Goal: Information Seeking & Learning: Check status

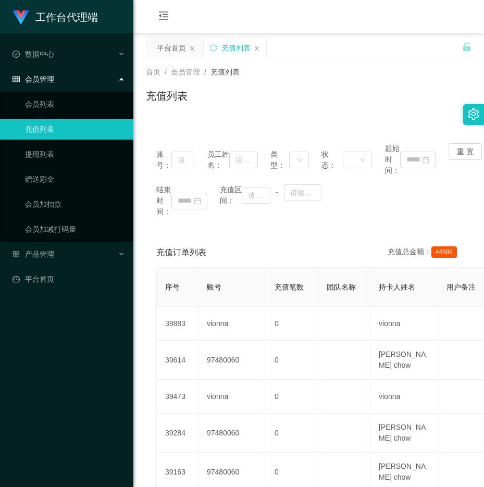
scroll to position [120, 0]
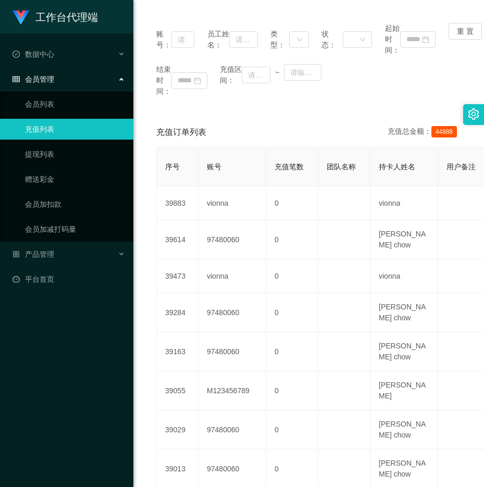
click at [64, 129] on link "充值列表" at bounding box center [75, 129] width 100 height 21
click at [30, 273] on link "平台首页" at bounding box center [69, 279] width 113 height 21
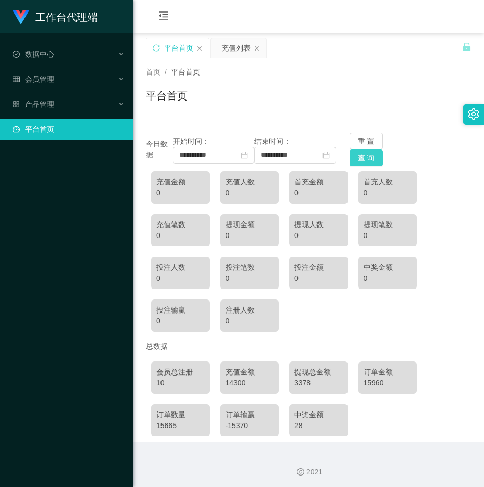
click at [361, 157] on button "查 询" at bounding box center [366, 158] width 33 height 17
click at [215, 156] on input "**********" at bounding box center [213, 155] width 81 height 17
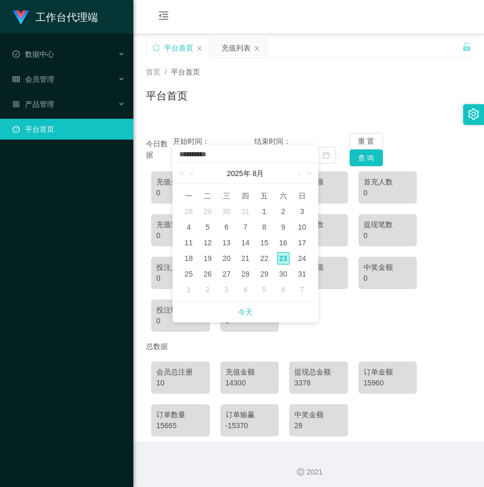
click at [281, 254] on div "23" at bounding box center [283, 258] width 13 height 13
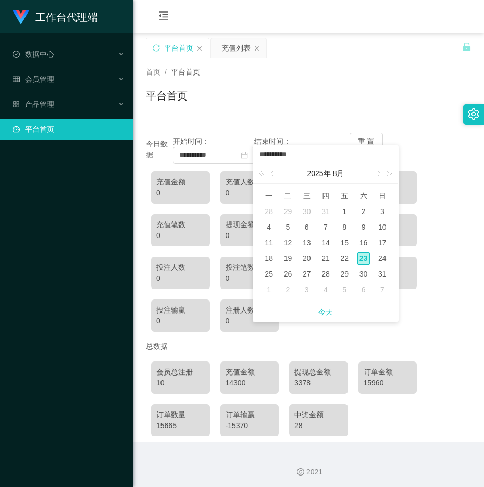
click at [363, 256] on div "23" at bounding box center [364, 258] width 13 height 13
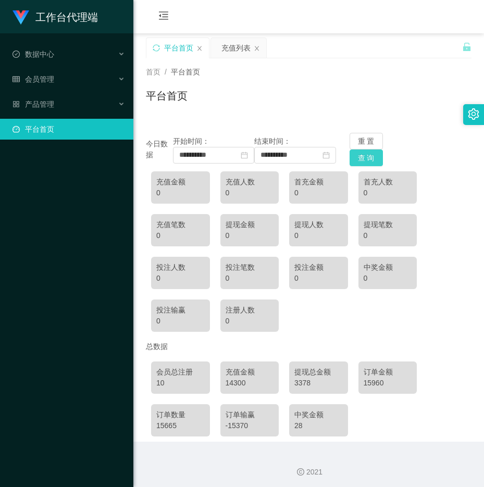
click at [356, 158] on button "查 询" at bounding box center [366, 158] width 33 height 17
click at [235, 45] on div "充值列表" at bounding box center [235, 48] width 29 height 20
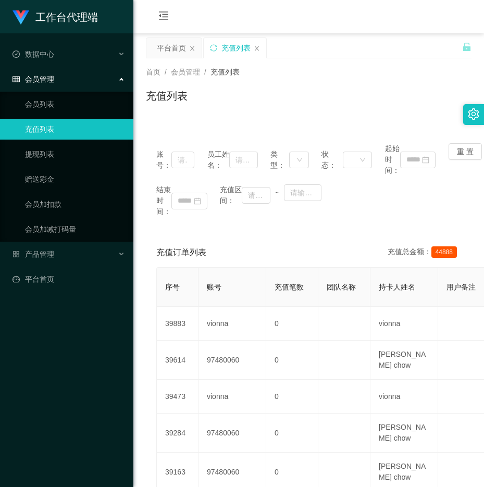
click at [258, 44] on div "充值列表" at bounding box center [235, 48] width 63 height 20
click at [258, 51] on icon "图标: close" at bounding box center [257, 48] width 6 height 6
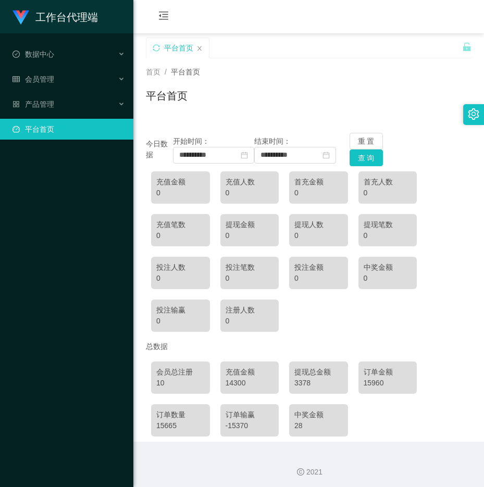
click at [231, 92] on div "平台首页" at bounding box center [309, 100] width 326 height 24
click at [367, 154] on button "查 询" at bounding box center [366, 158] width 33 height 17
click at [103, 128] on link "平台首页" at bounding box center [69, 129] width 113 height 21
click at [241, 380] on div "14300" at bounding box center [250, 383] width 48 height 11
click at [241, 370] on div "充值金额" at bounding box center [250, 372] width 48 height 11
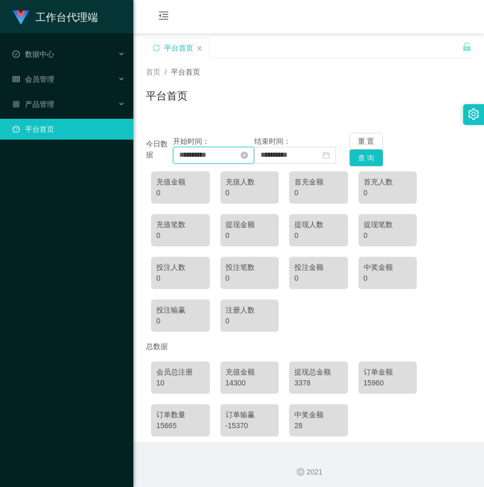
click at [214, 153] on input "**********" at bounding box center [213, 155] width 81 height 17
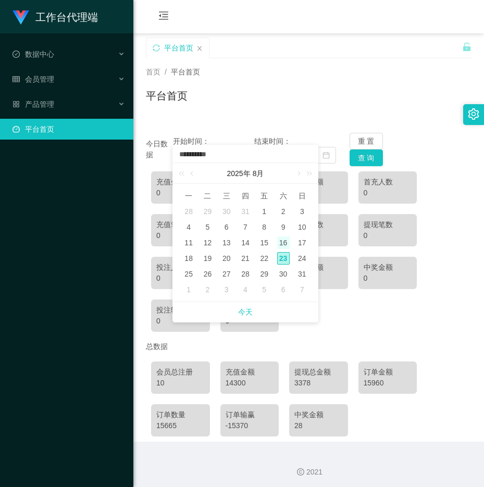
click at [281, 242] on div "16" at bounding box center [283, 243] width 13 height 13
type input "**********"
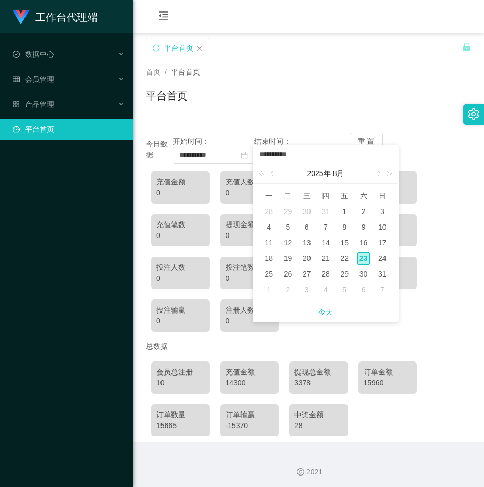
click at [365, 265] on tbody "28 29 30 31 1 2 3 4 5 6 7 8 9 10 11 12 13 14 15 16 17 18 19 20 21 22 23 24 25 2…" at bounding box center [326, 251] width 132 height 94
click at [359, 259] on div "23" at bounding box center [364, 258] width 13 height 13
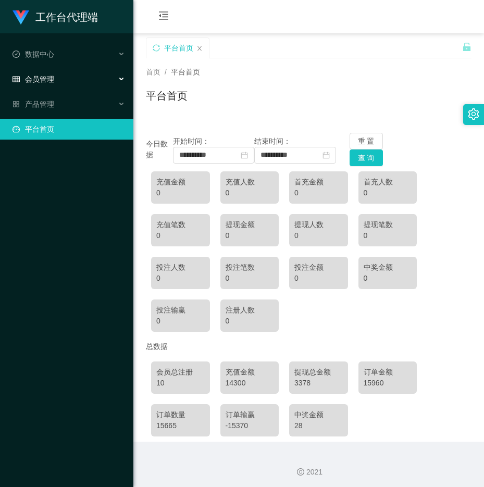
click at [52, 86] on div "会员管理" at bounding box center [66, 79] width 133 height 21
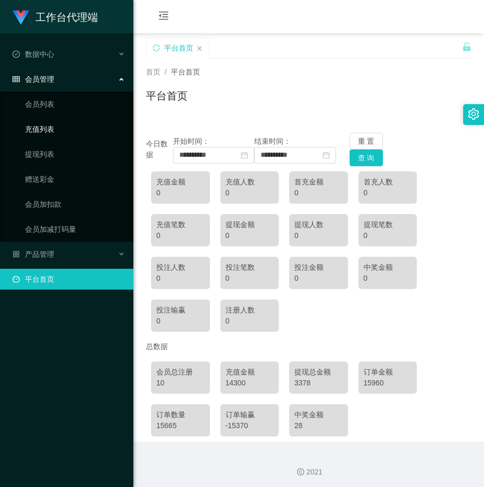
click at [53, 122] on link "充值列表" at bounding box center [75, 129] width 100 height 21
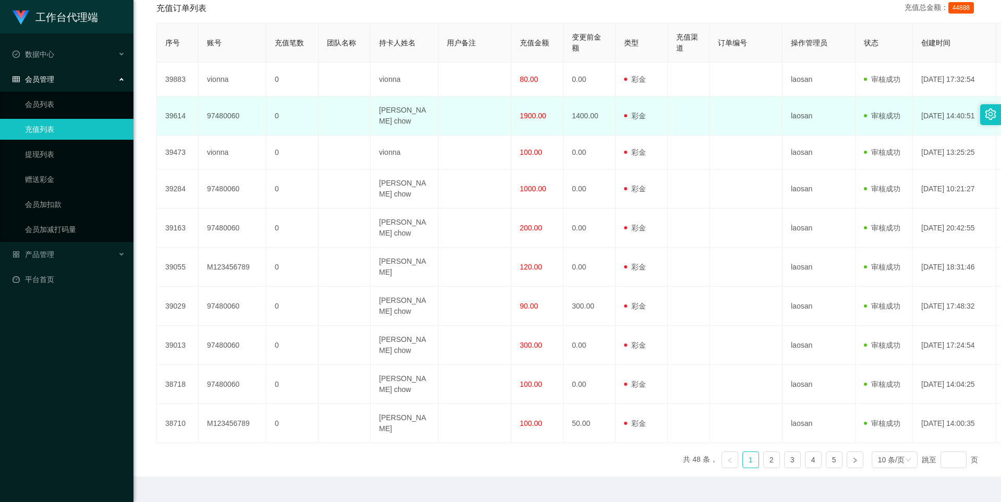
scroll to position [225, 0]
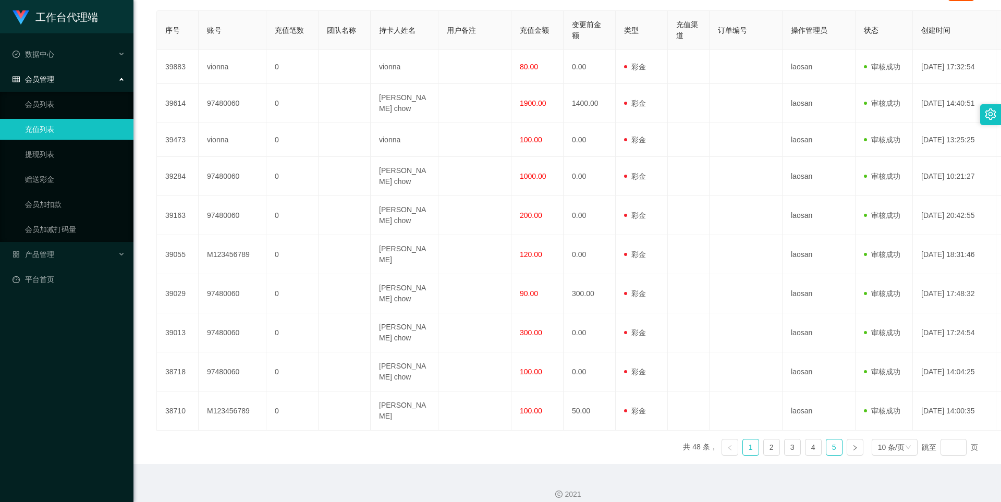
click at [484, 439] on link "5" at bounding box center [834, 447] width 16 height 16
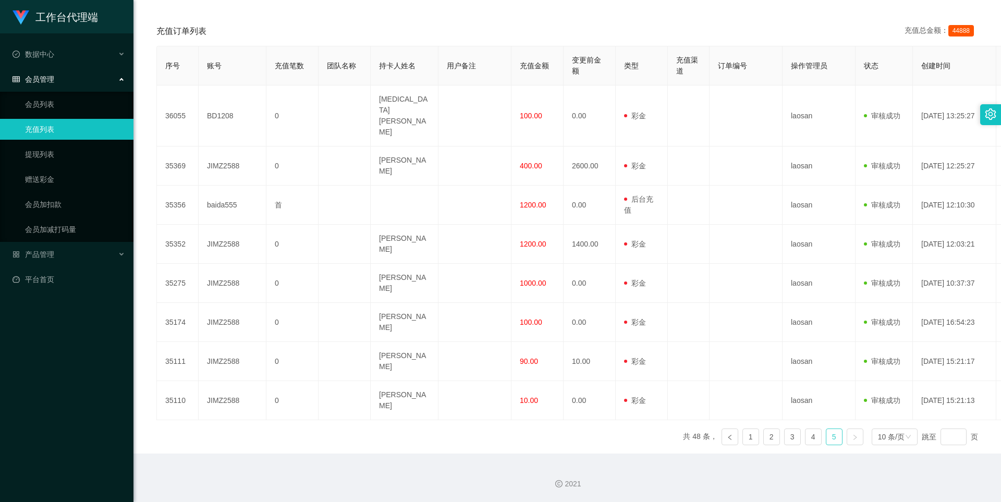
scroll to position [136, 0]
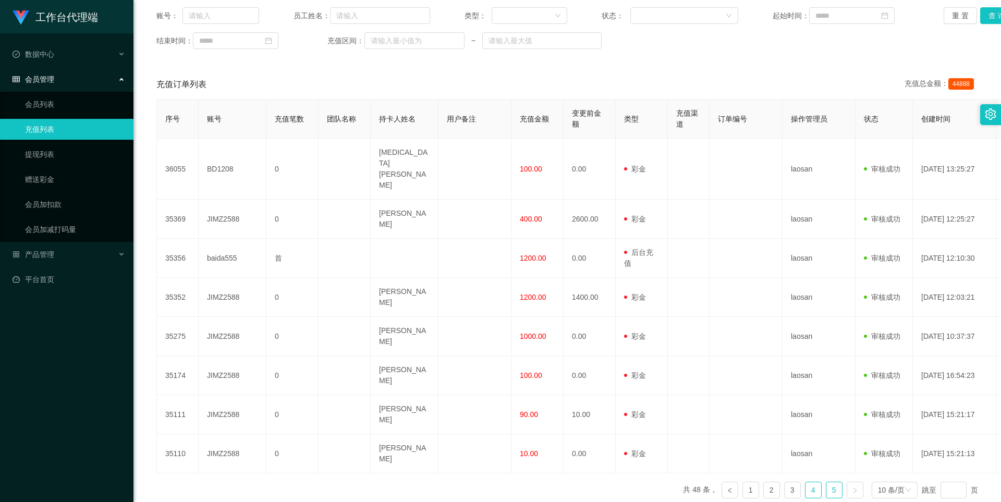
click at [484, 482] on link "4" at bounding box center [813, 490] width 16 height 16
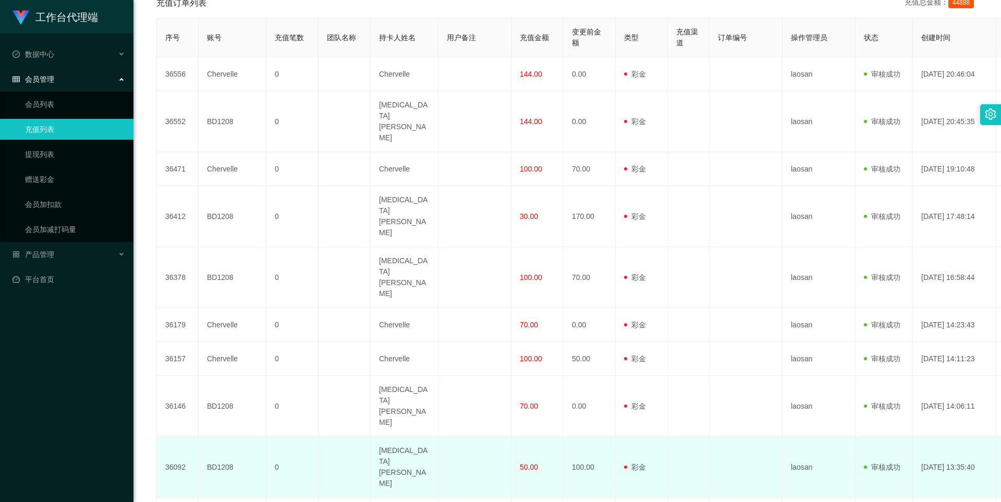
scroll to position [219, 0]
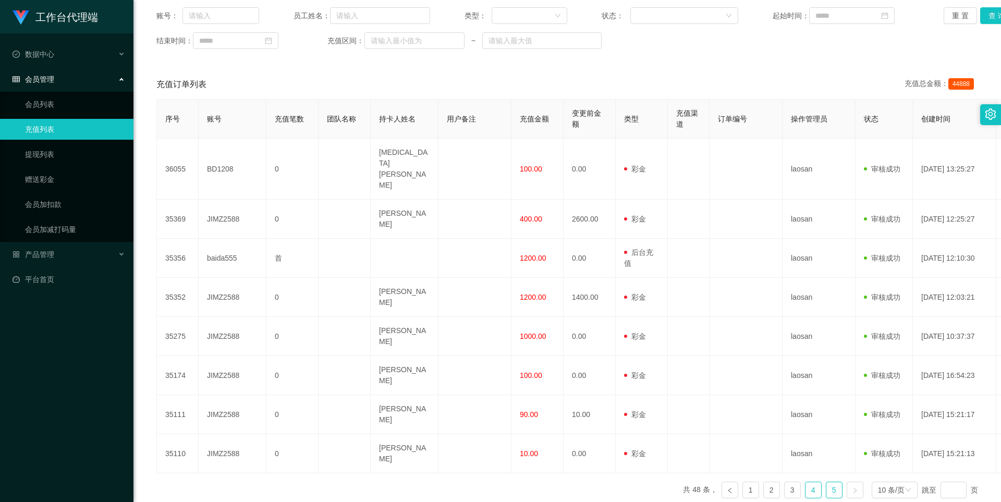
click at [484, 482] on link "4" at bounding box center [813, 490] width 16 height 16
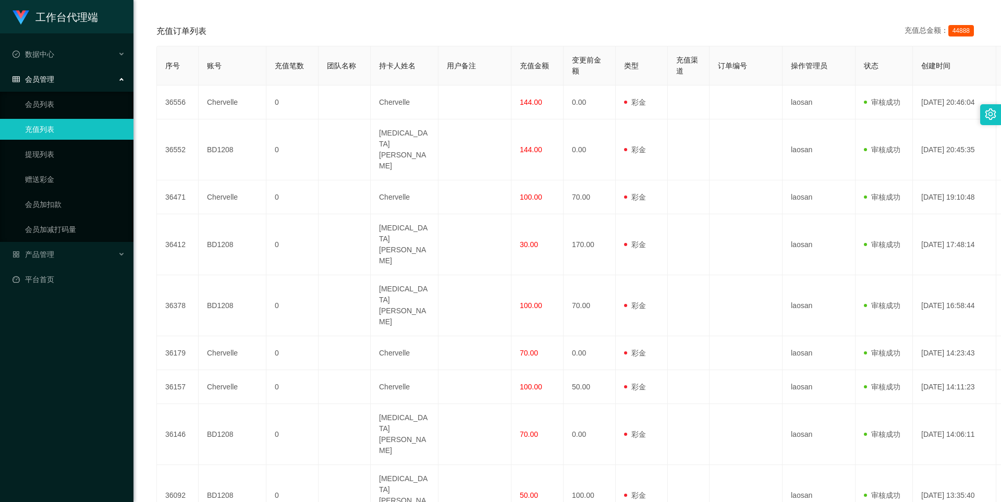
scroll to position [219, 0]
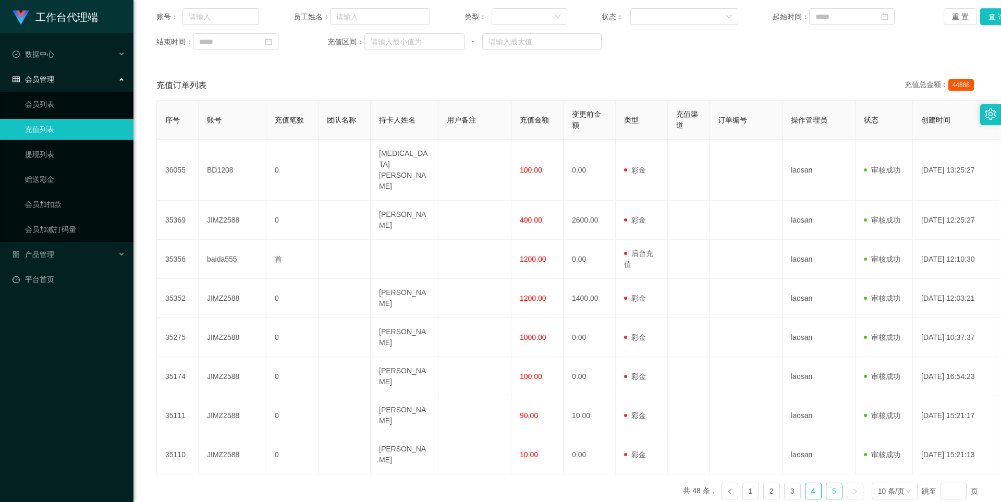
scroll to position [136, 0]
click at [484, 482] on link "4" at bounding box center [813, 490] width 16 height 16
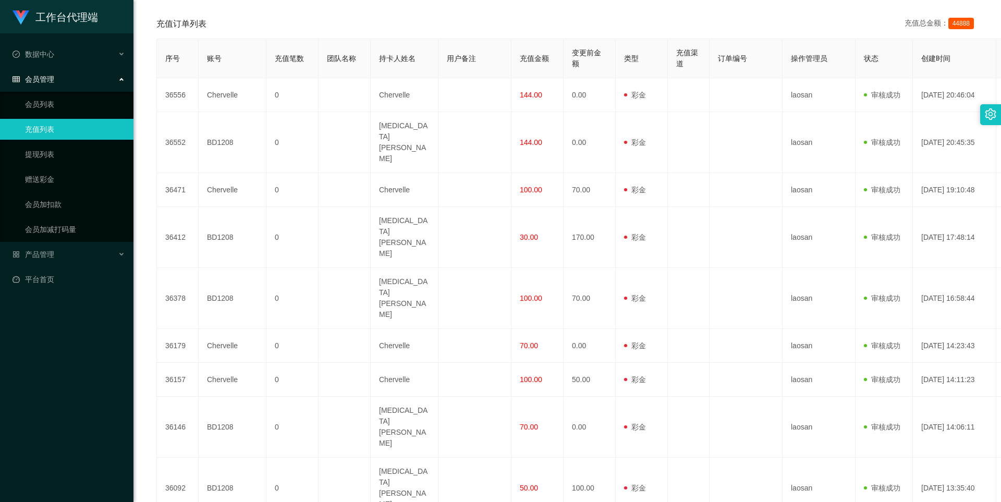
scroll to position [219, 0]
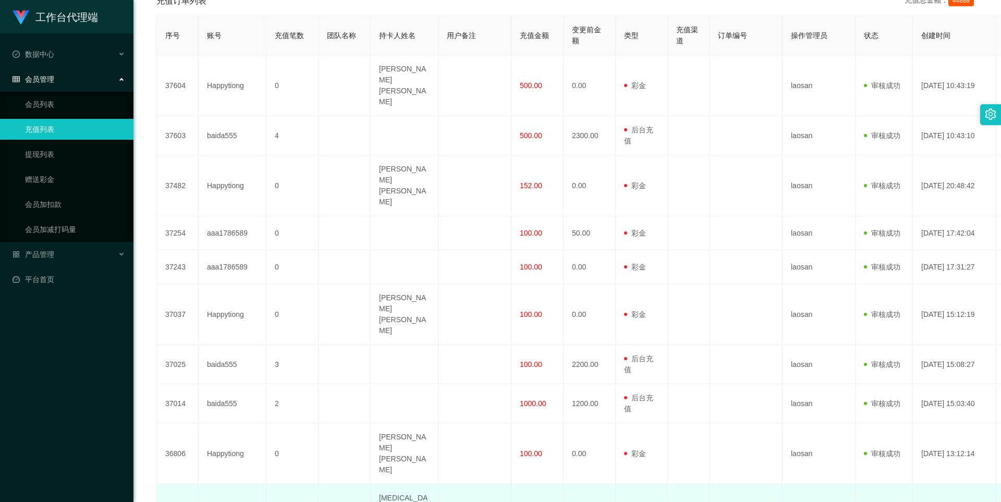
scroll to position [235, 0]
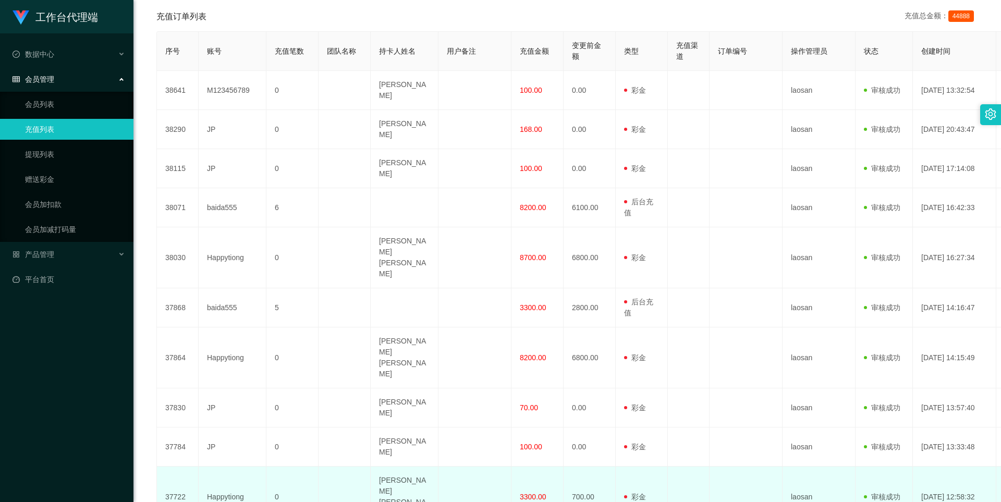
scroll to position [219, 0]
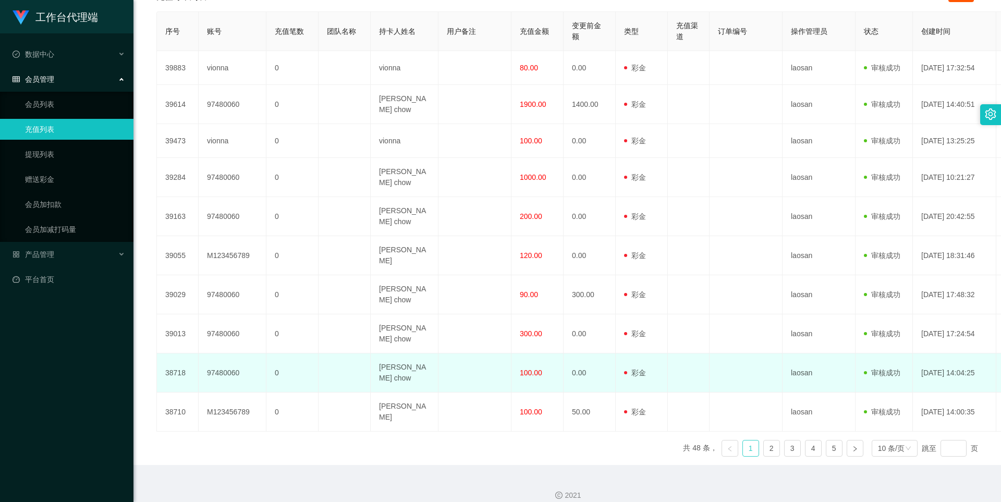
scroll to position [225, 0]
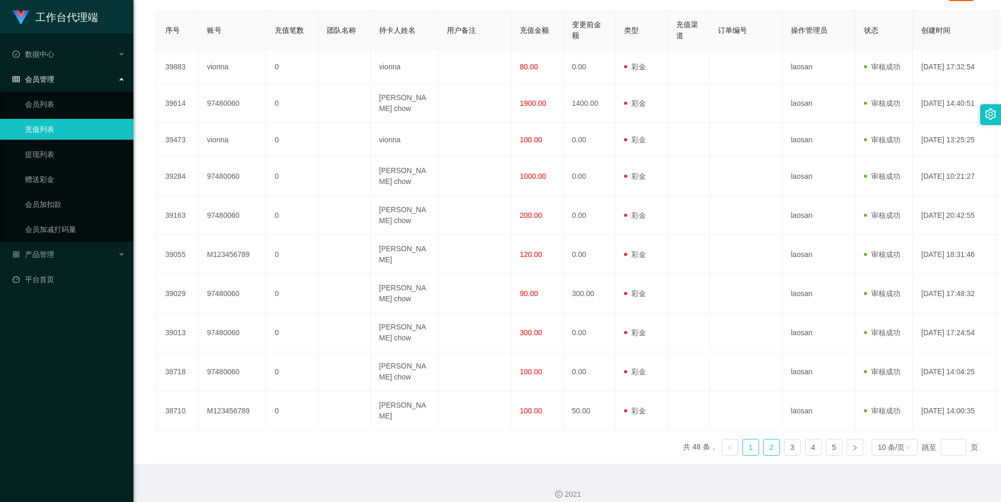
click at [484, 439] on link "2" at bounding box center [771, 447] width 16 height 16
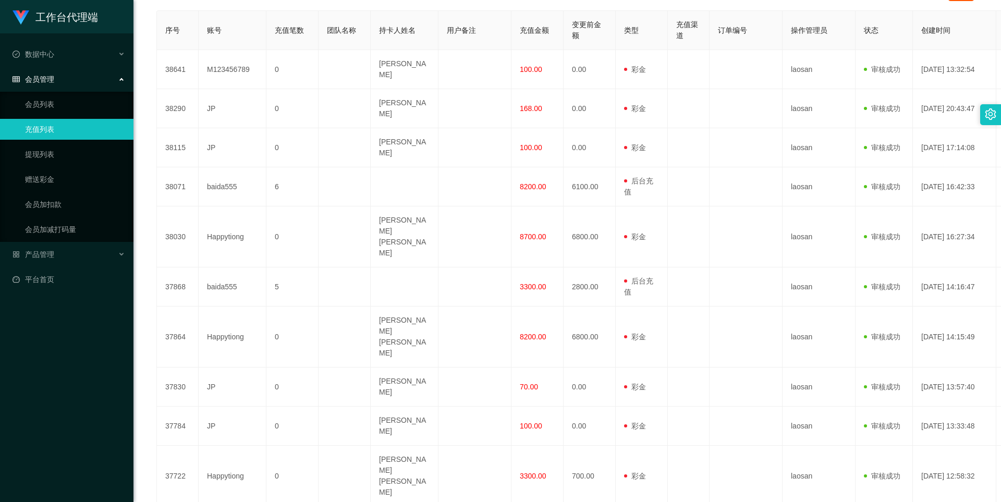
scroll to position [219, 0]
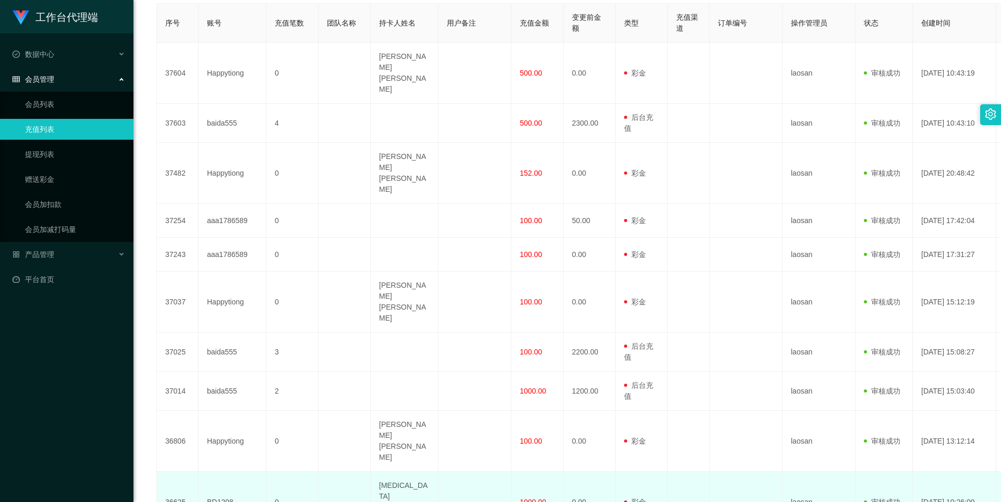
scroll to position [235, 0]
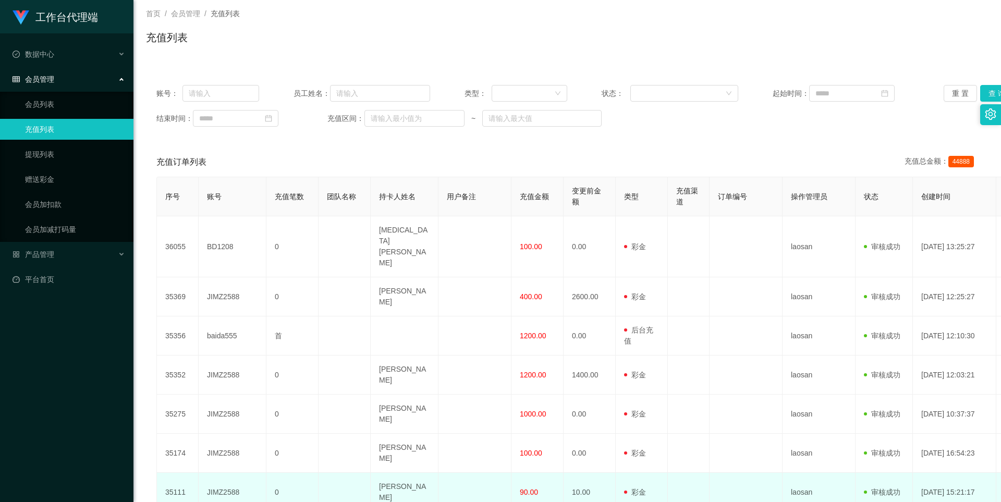
scroll to position [136, 0]
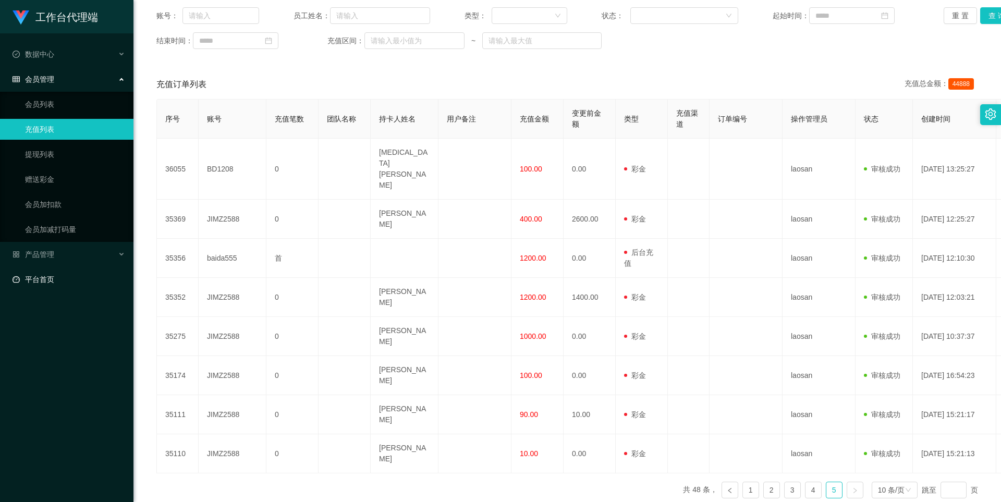
click at [35, 277] on link "平台首页" at bounding box center [69, 279] width 113 height 21
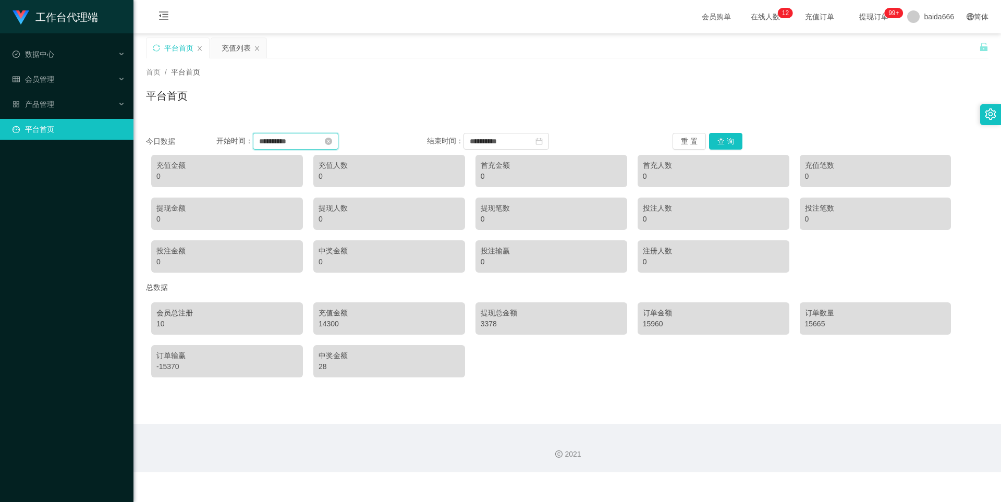
click at [303, 141] on input "**********" at bounding box center [295, 141] width 85 height 17
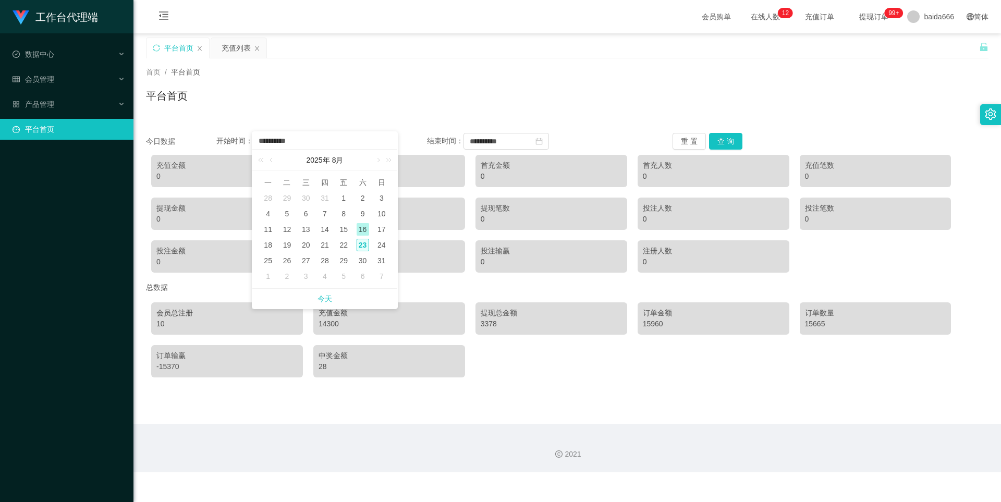
click at [362, 246] on div "23" at bounding box center [362, 245] width 13 height 13
type input "**********"
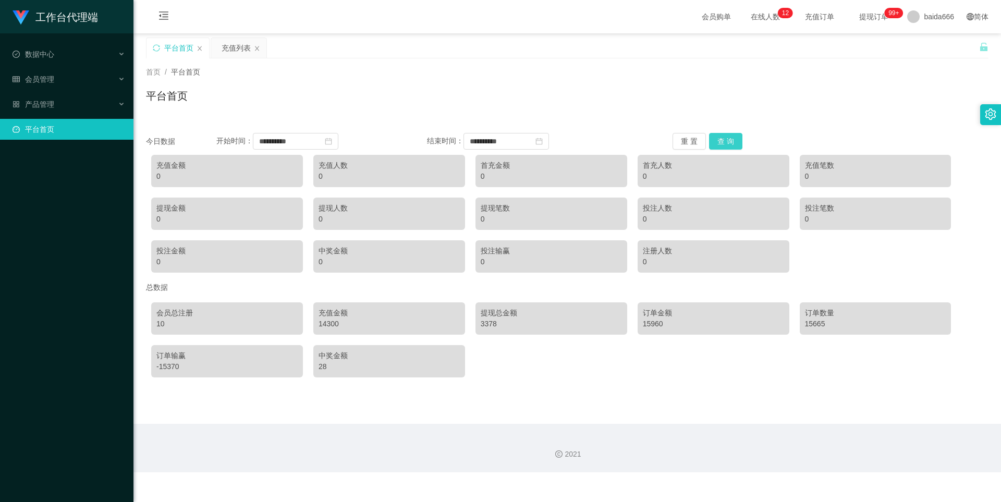
click at [484, 141] on button "查 询" at bounding box center [725, 141] width 33 height 17
click at [484, 142] on button "查 询" at bounding box center [725, 141] width 33 height 17
click at [13, 139] on link "平台首页" at bounding box center [69, 129] width 113 height 21
click at [42, 130] on link "平台首页" at bounding box center [69, 129] width 113 height 21
click at [233, 50] on div "充值列表" at bounding box center [235, 48] width 29 height 20
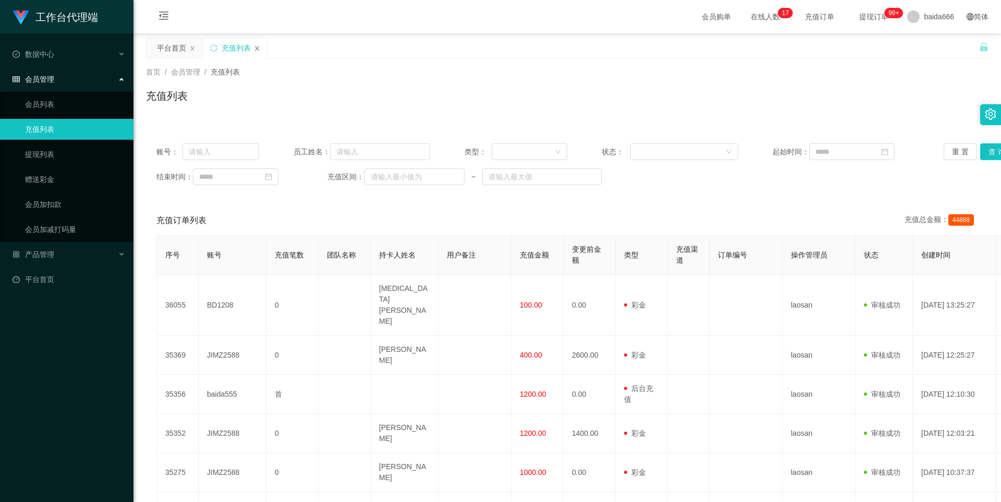
click at [256, 50] on icon "图标: close" at bounding box center [257, 48] width 6 height 6
